Goal: Find specific page/section: Find specific page/section

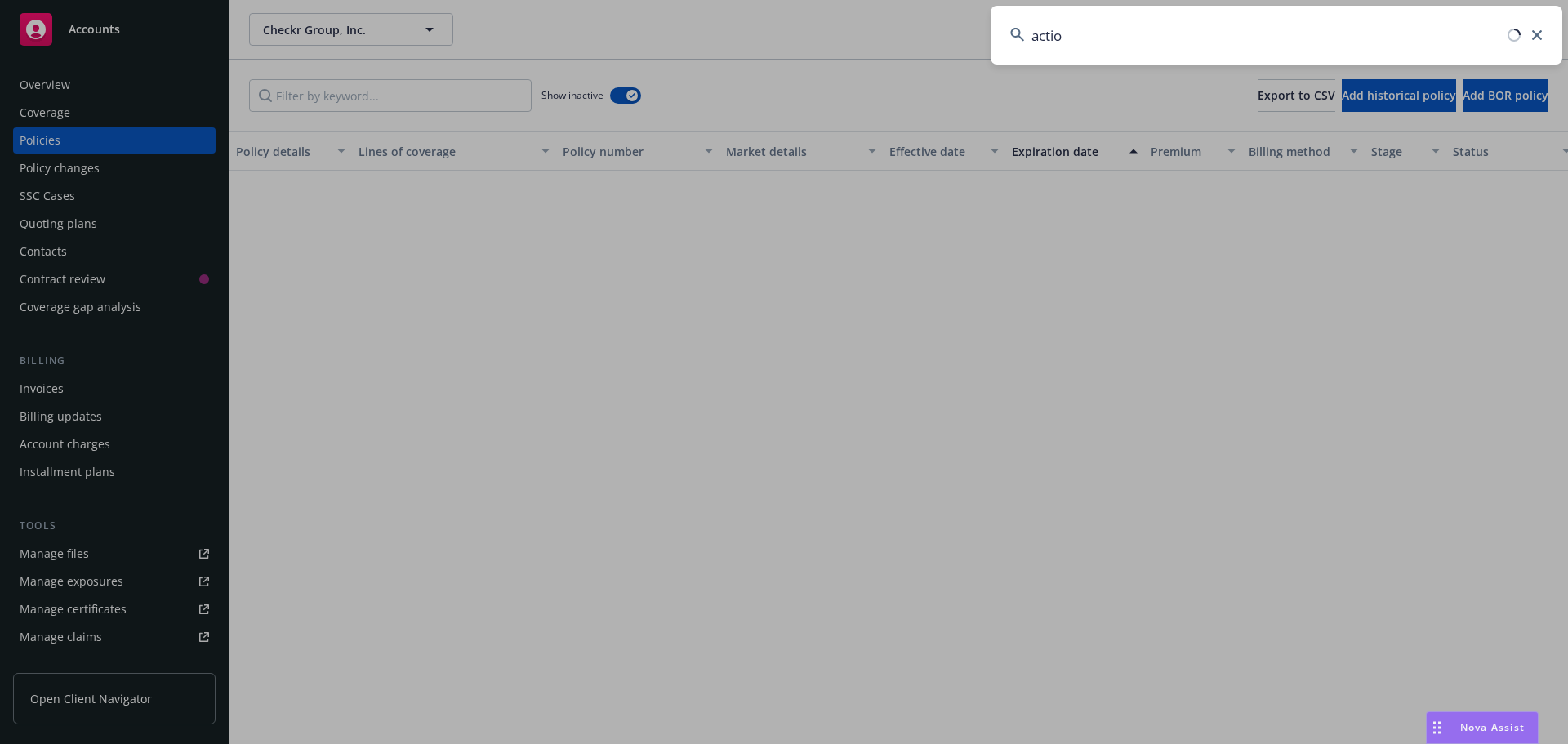
scroll to position [7940, 0]
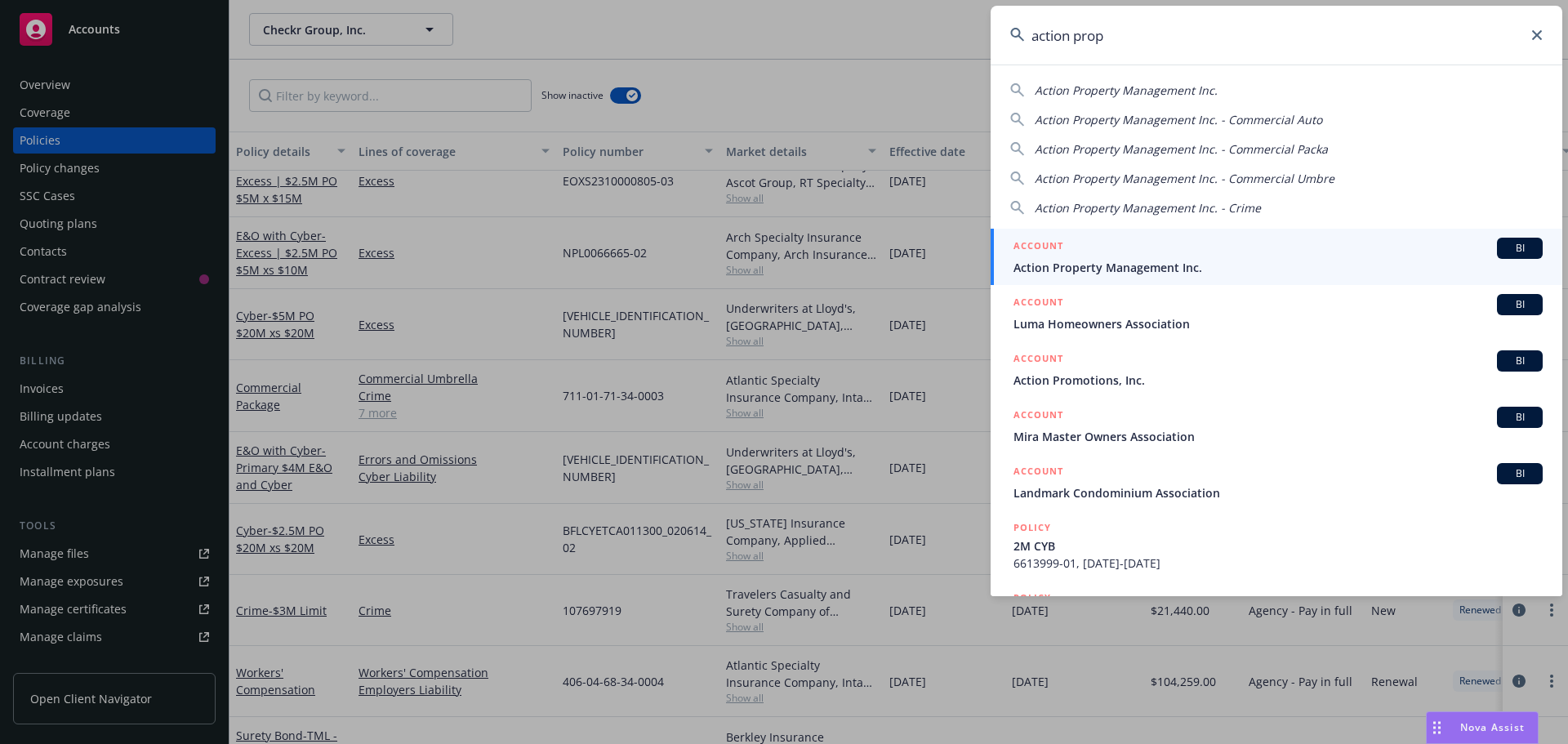
type input "action prop"
click at [1218, 263] on span "Action Property Management Inc." at bounding box center [1278, 267] width 529 height 17
